Goal: Book appointment/travel/reservation

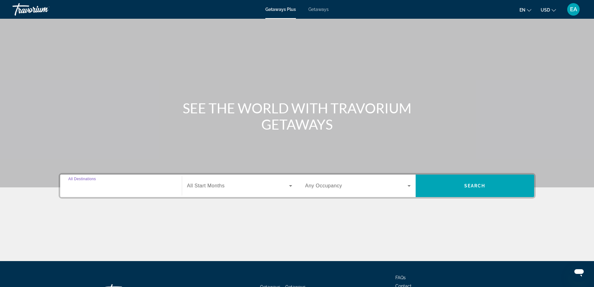
click at [80, 188] on input "Destination All Destinations" at bounding box center [120, 185] width 105 height 7
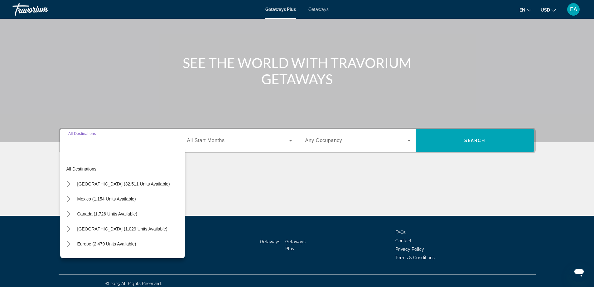
scroll to position [51, 0]
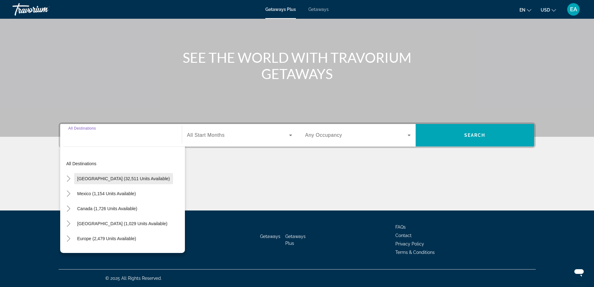
click at [136, 179] on span "[GEOGRAPHIC_DATA] (32,511 units available)" at bounding box center [123, 178] width 93 height 5
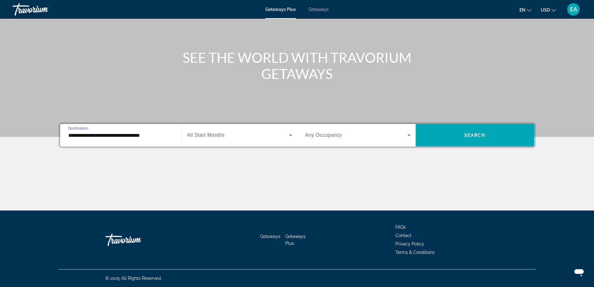
click at [95, 136] on input "**********" at bounding box center [120, 135] width 105 height 7
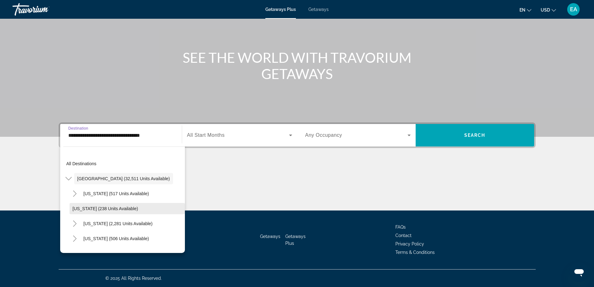
scroll to position [31, 0]
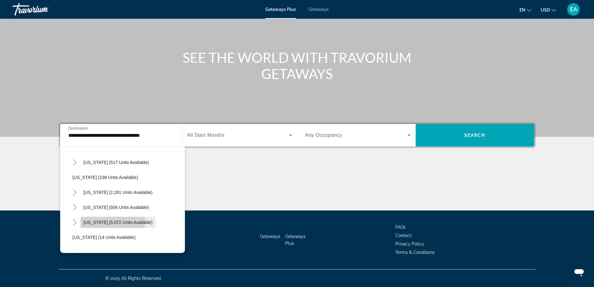
click at [89, 221] on span "[US_STATE] (5,072 units available)" at bounding box center [118, 222] width 69 height 5
type input "**********"
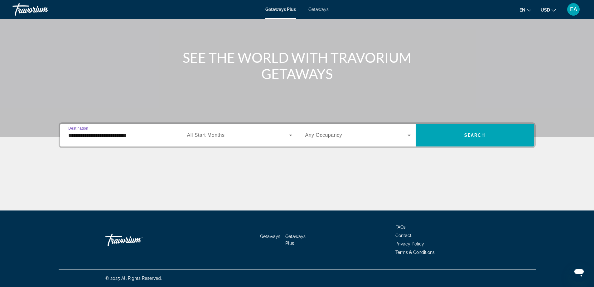
click at [291, 137] on icon "Search widget" at bounding box center [290, 134] width 7 height 7
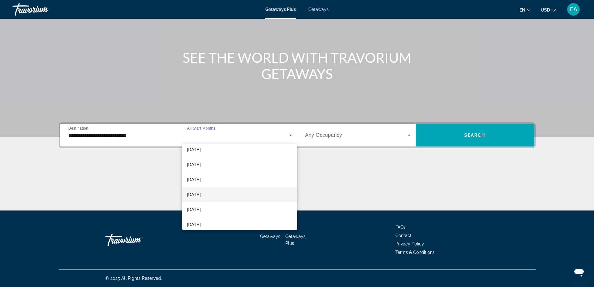
scroll to position [125, 0]
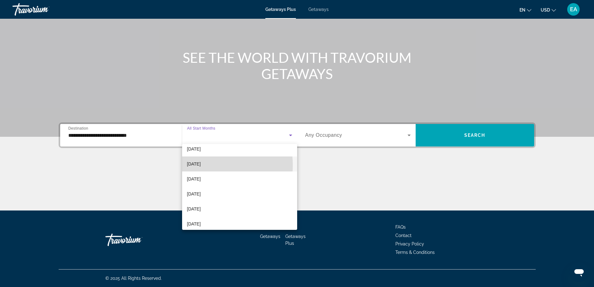
click at [193, 165] on span "[DATE]" at bounding box center [194, 163] width 14 height 7
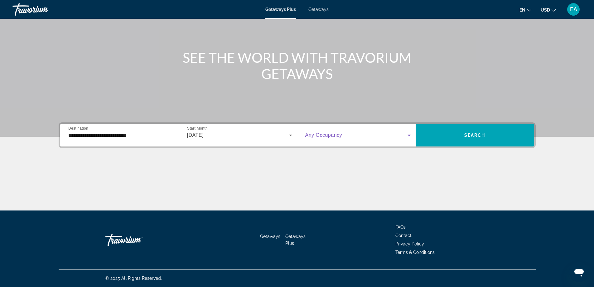
click at [410, 133] on icon "Search widget" at bounding box center [408, 134] width 7 height 7
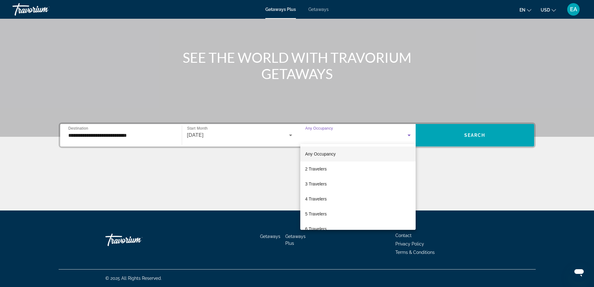
drag, startPoint x: 313, startPoint y: 212, endPoint x: 319, endPoint y: 207, distance: 7.5
click at [313, 213] on span "5 Travelers" at bounding box center [316, 213] width 22 height 7
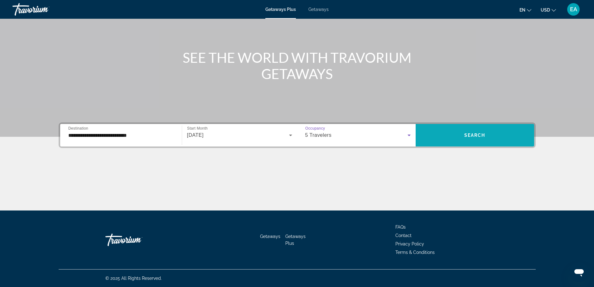
click at [461, 140] on span "Search widget" at bounding box center [475, 135] width 119 height 15
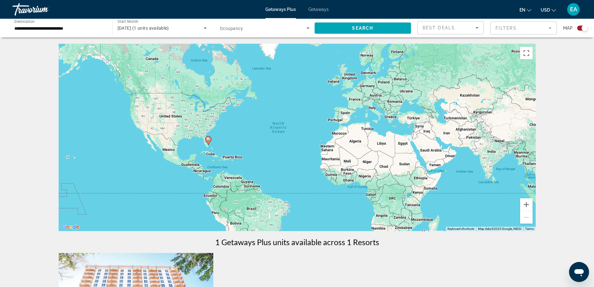
click at [207, 26] on icon "Search widget" at bounding box center [204, 27] width 7 height 7
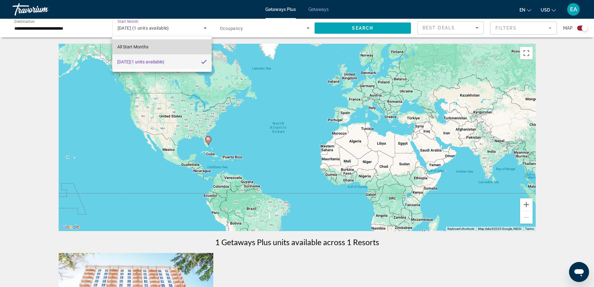
click at [135, 46] on span "All Start Months" at bounding box center [132, 46] width 31 height 5
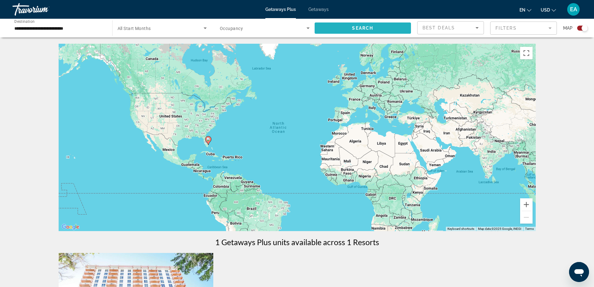
click at [362, 31] on span "Search widget" at bounding box center [363, 28] width 97 height 15
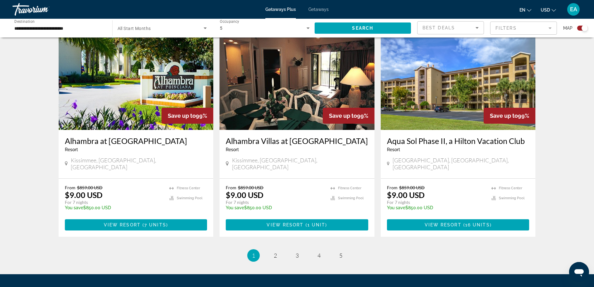
scroll to position [904, 0]
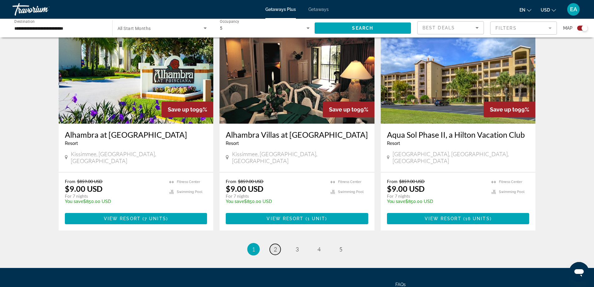
click at [275, 245] on span "2" at bounding box center [275, 248] width 3 height 7
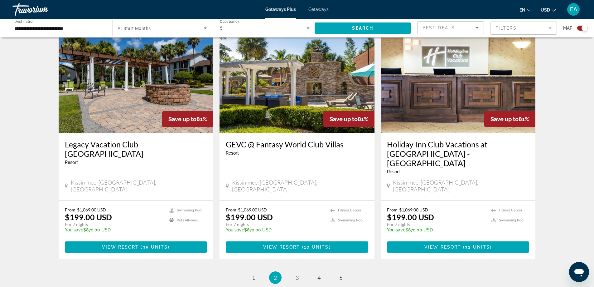
scroll to position [904, 0]
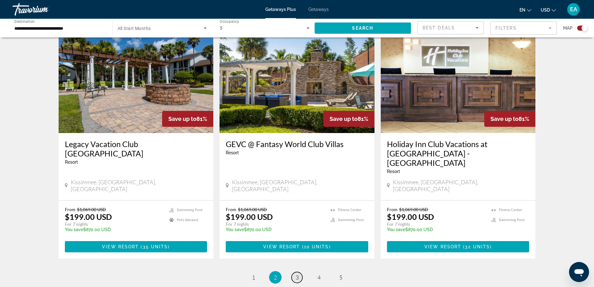
click at [294, 272] on link "page 3" at bounding box center [297, 277] width 11 height 11
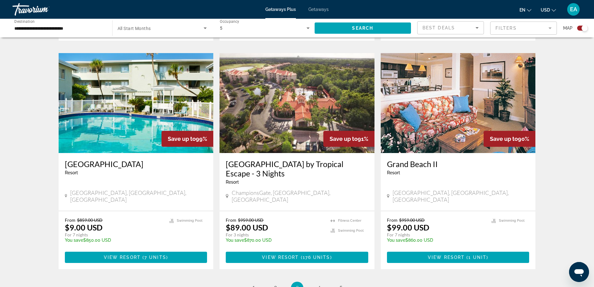
scroll to position [904, 0]
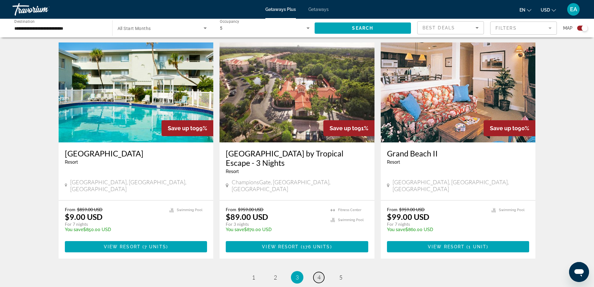
click at [320, 273] on span "4" at bounding box center [318, 276] width 3 height 7
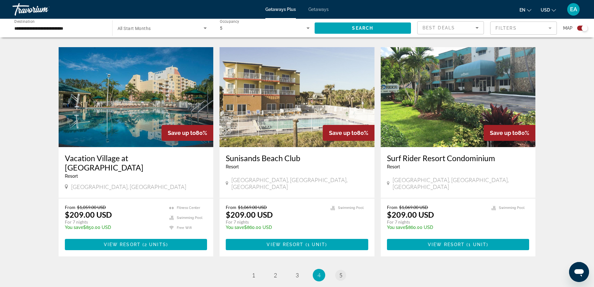
scroll to position [904, 0]
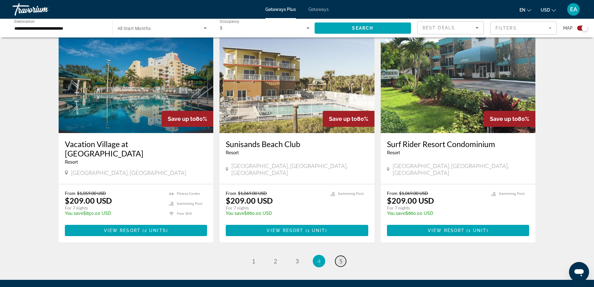
click at [341, 257] on span "5" at bounding box center [340, 260] width 3 height 7
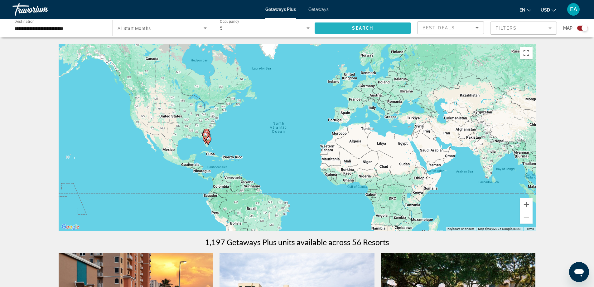
click at [346, 25] on span "Search widget" at bounding box center [363, 28] width 97 height 15
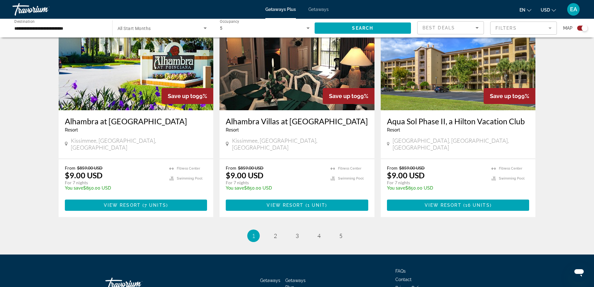
scroll to position [925, 0]
